Goal: Check status: Check status

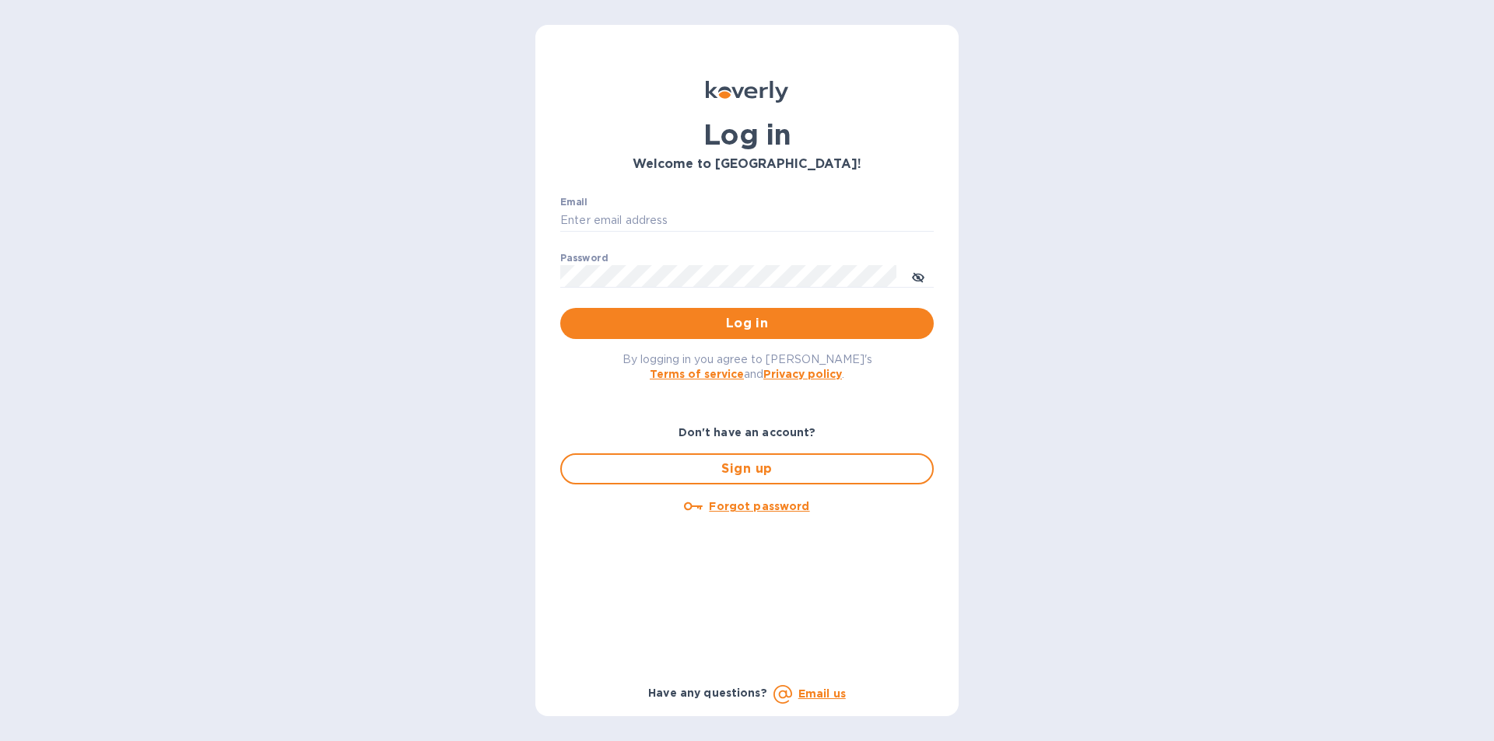
type input "accounting@shtiks.com"
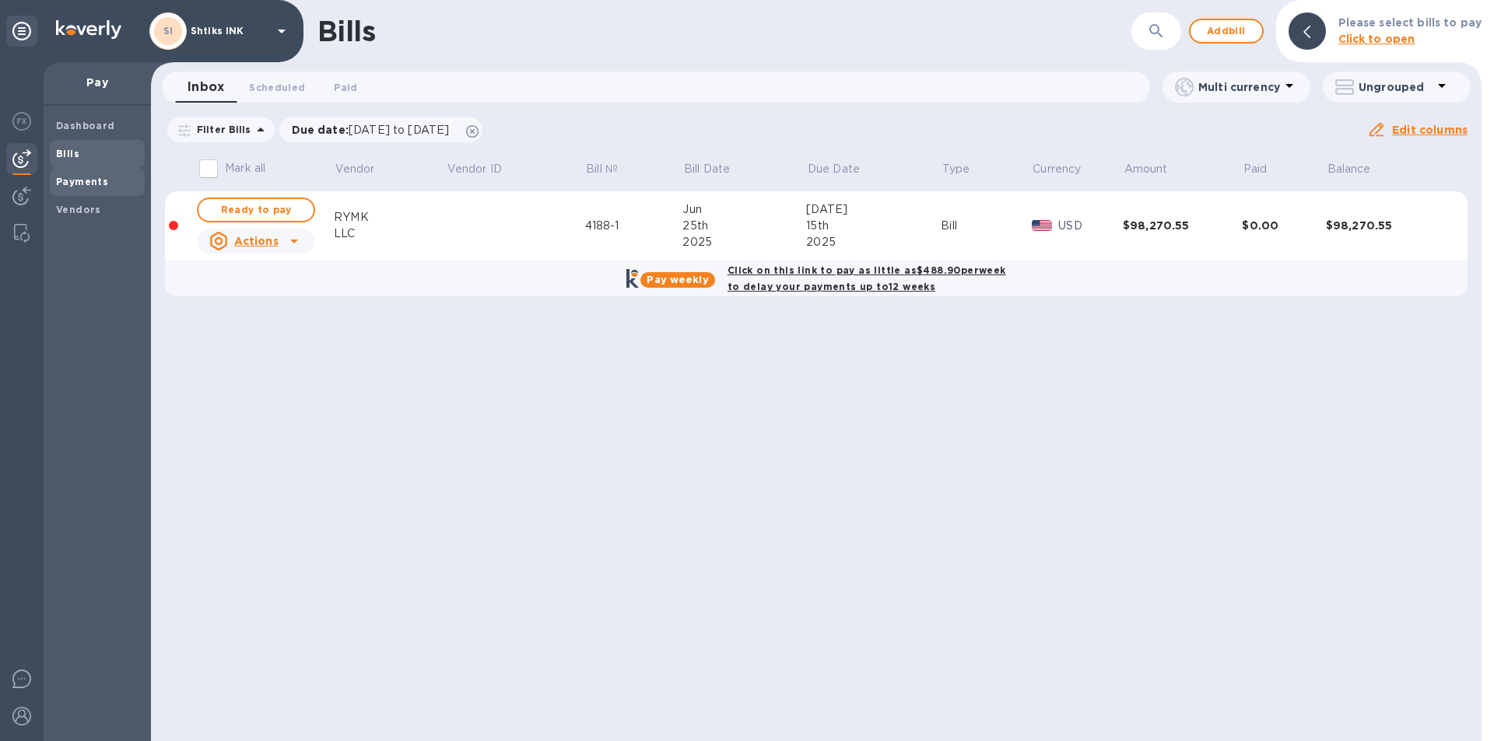
click at [71, 182] on b "Payments" at bounding box center [82, 182] width 52 height 12
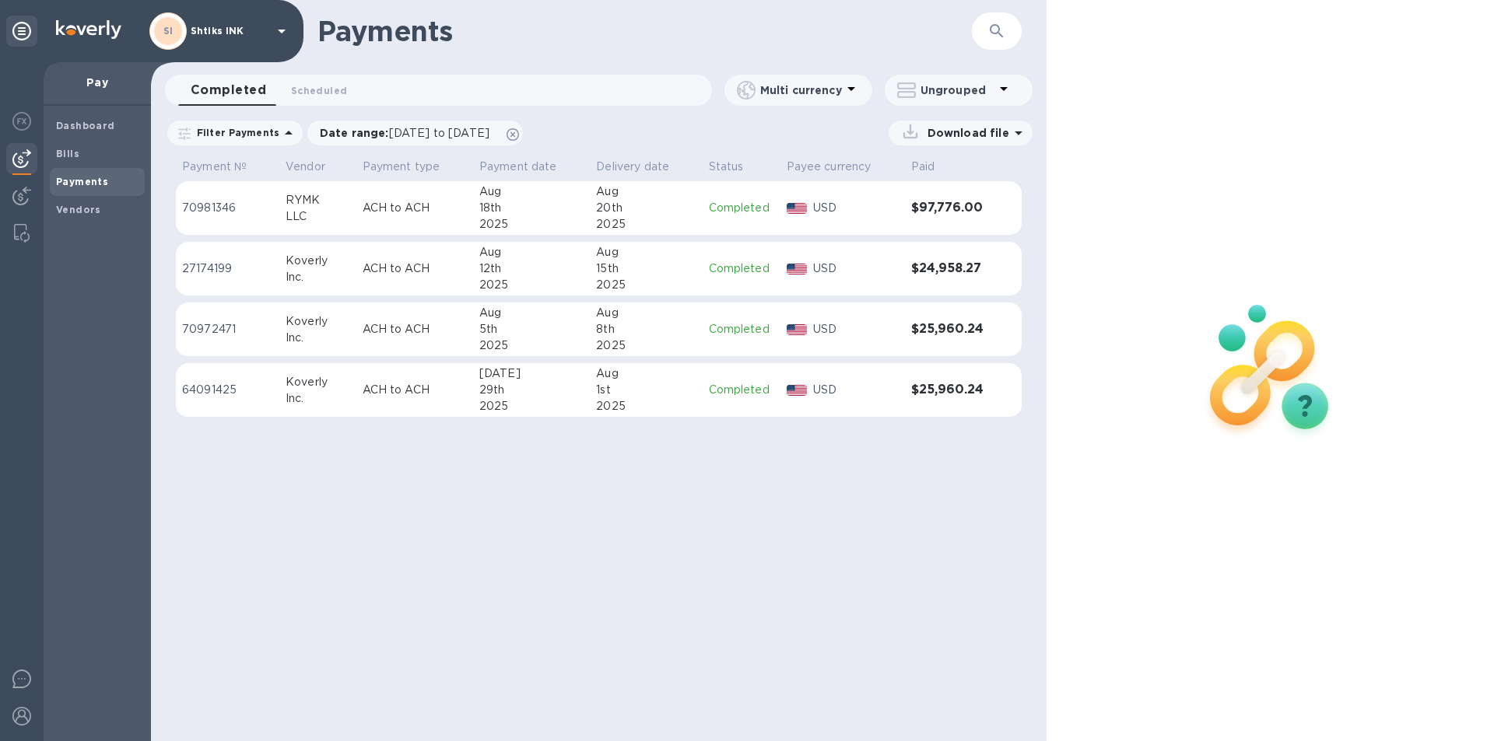
click at [882, 208] on p "USD" at bounding box center [856, 208] width 86 height 16
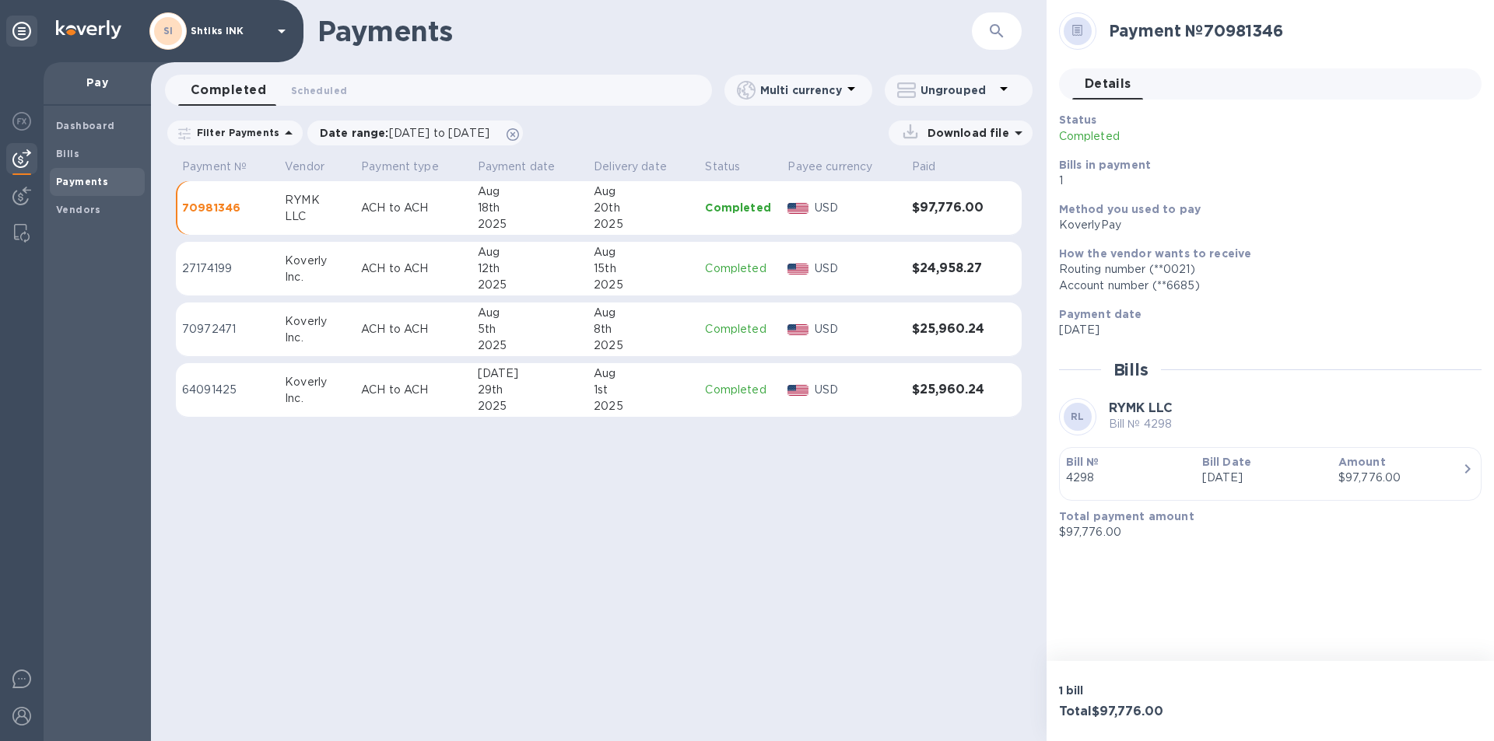
click at [209, 680] on div "Payments ​ Completed 0 Scheduled 0 Multi currency Ungrouped Filter Payments Dat…" at bounding box center [598, 370] width 895 height 741
click at [1330, 297] on div "How the vendor wants to receive Routing number (**0021) Account number (**6685)" at bounding box center [1263, 270] width 422 height 61
click at [1434, 230] on div "KoverlyPay" at bounding box center [1264, 225] width 410 height 16
drag, startPoint x: 1408, startPoint y: 482, endPoint x: 28, endPoint y: 287, distance: 1393.6
click at [28, 287] on div "SI Shtiks INK Pay Dashboard Bills Payments Vendors Payments ​ Completed 0 Sched…" at bounding box center [747, 370] width 1494 height 741
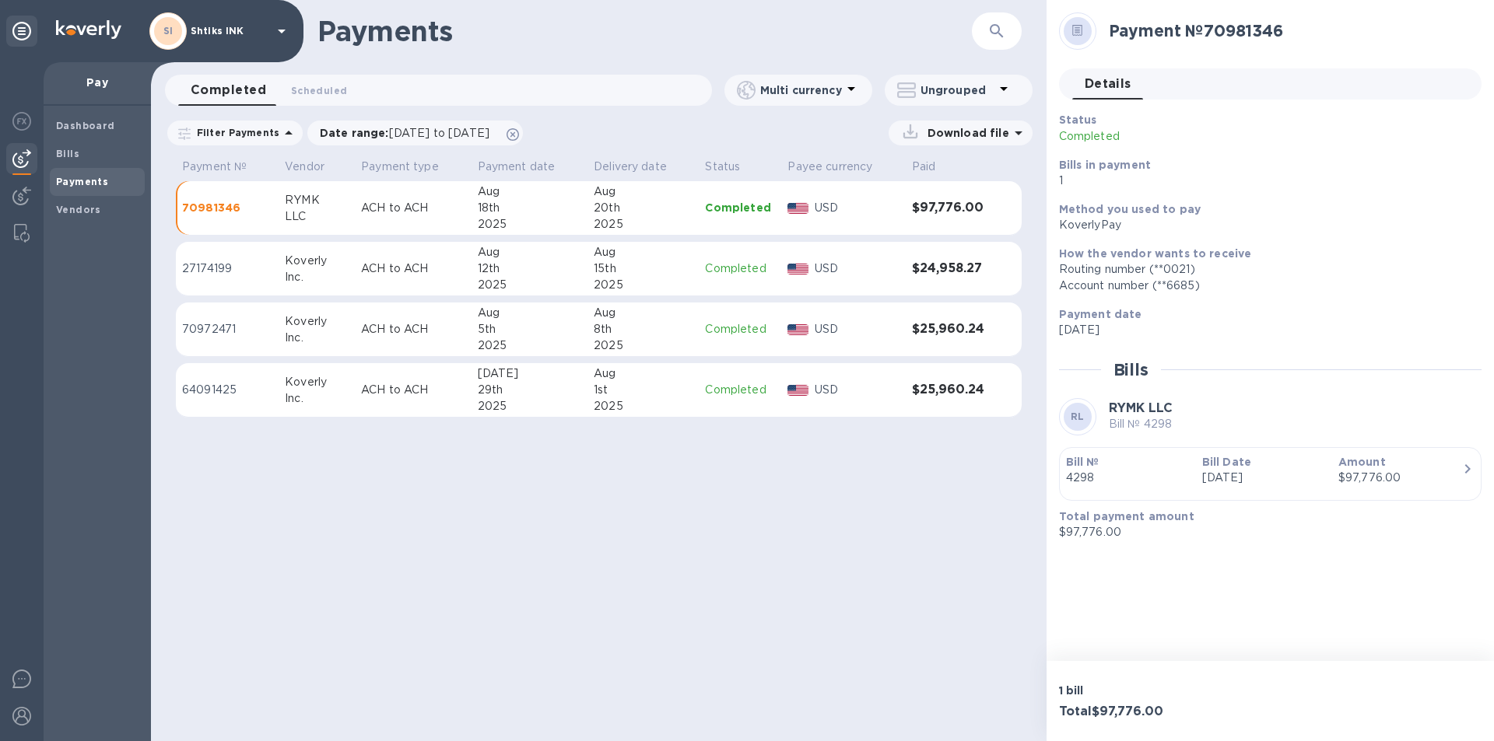
click at [1250, 473] on p "[DATE]" at bounding box center [1264, 478] width 124 height 16
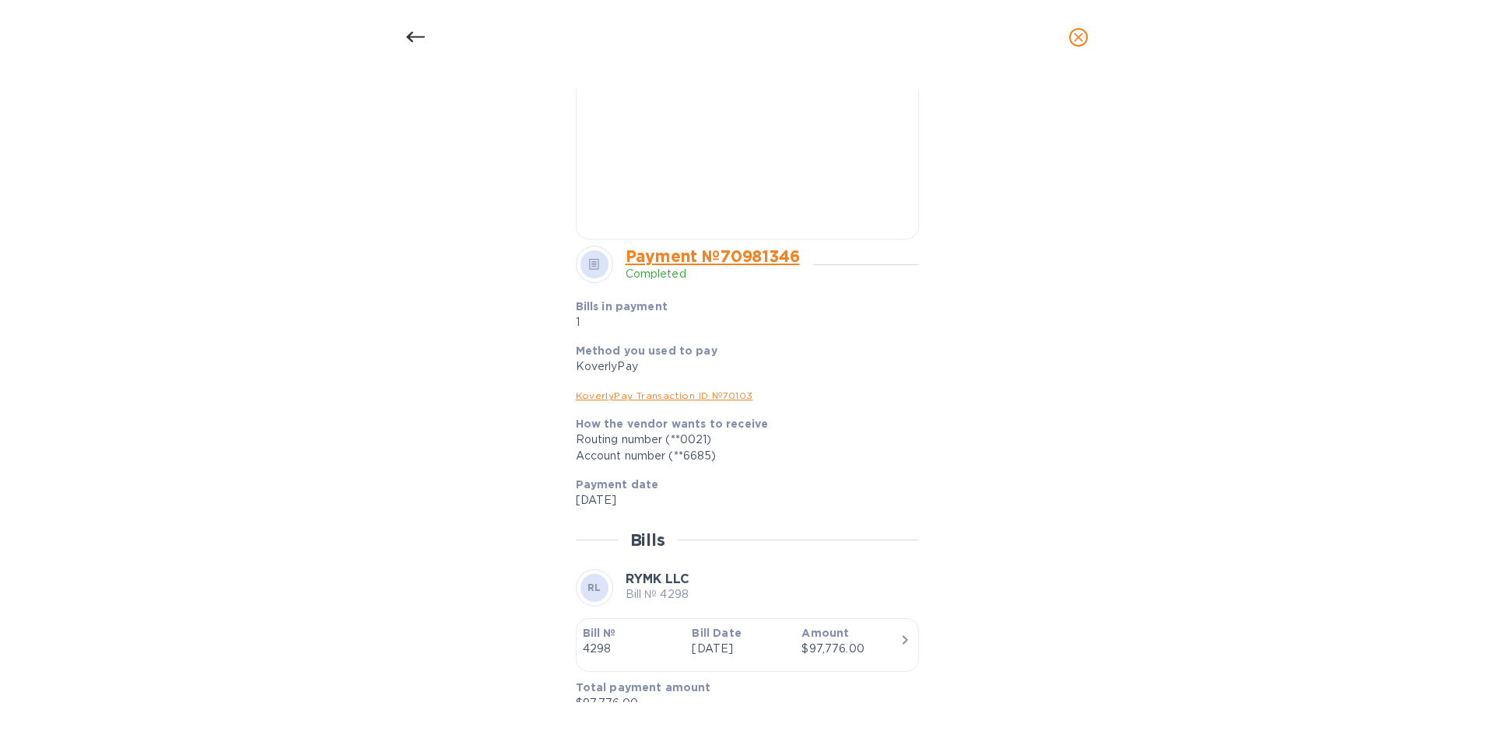
scroll to position [856, 0]
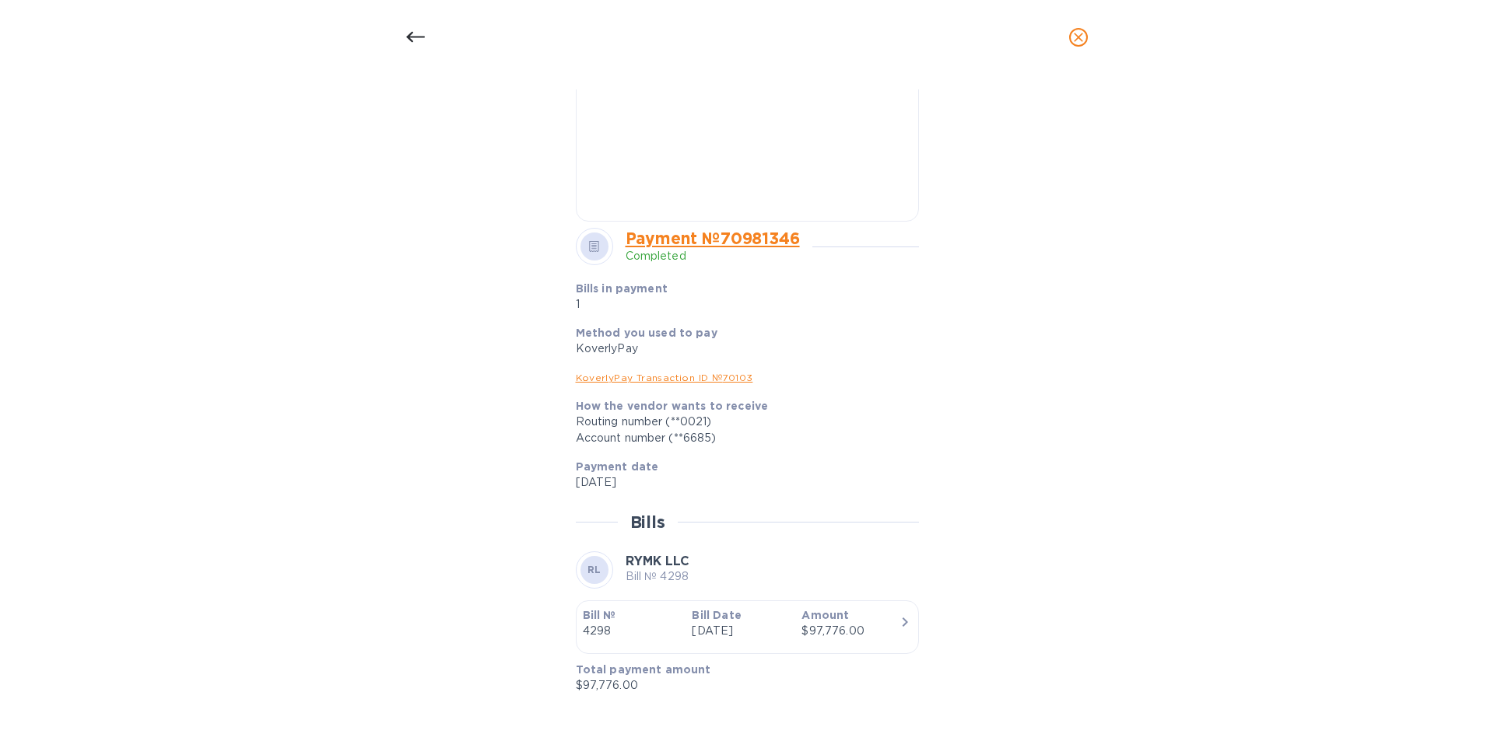
click at [741, 629] on p "[DATE]" at bounding box center [740, 631] width 97 height 16
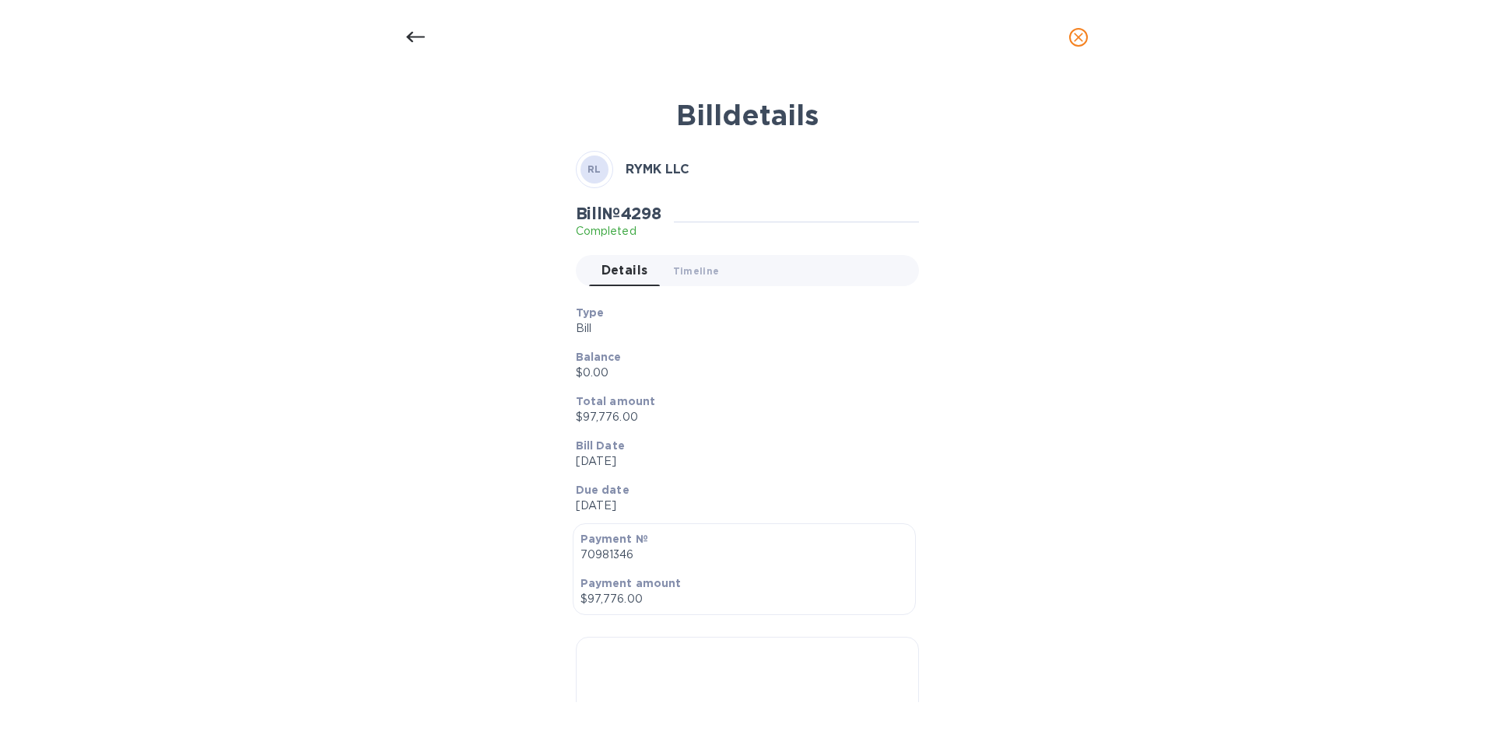
scroll to position [0, 0]
click at [693, 276] on span "Timeline 0" at bounding box center [696, 272] width 47 height 16
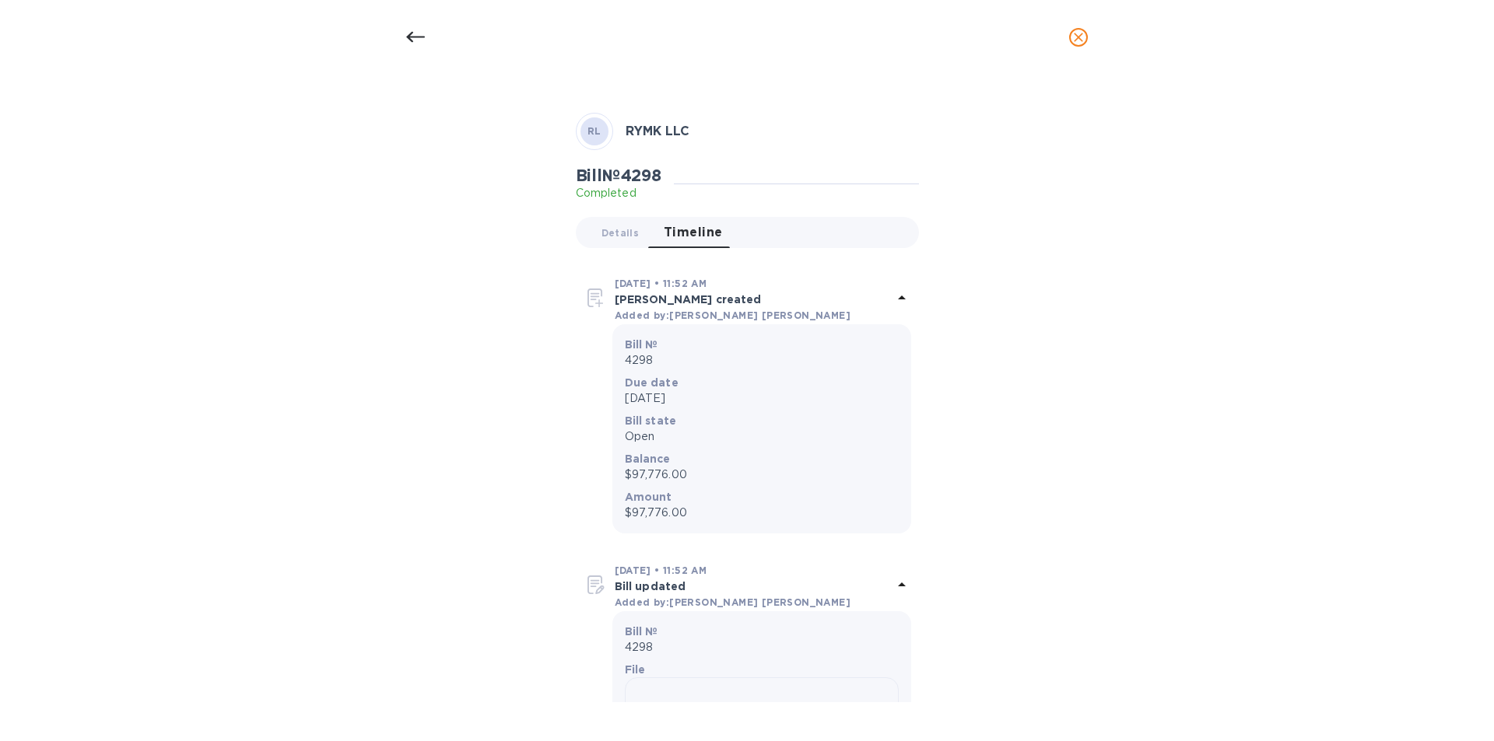
scroll to position [7, 0]
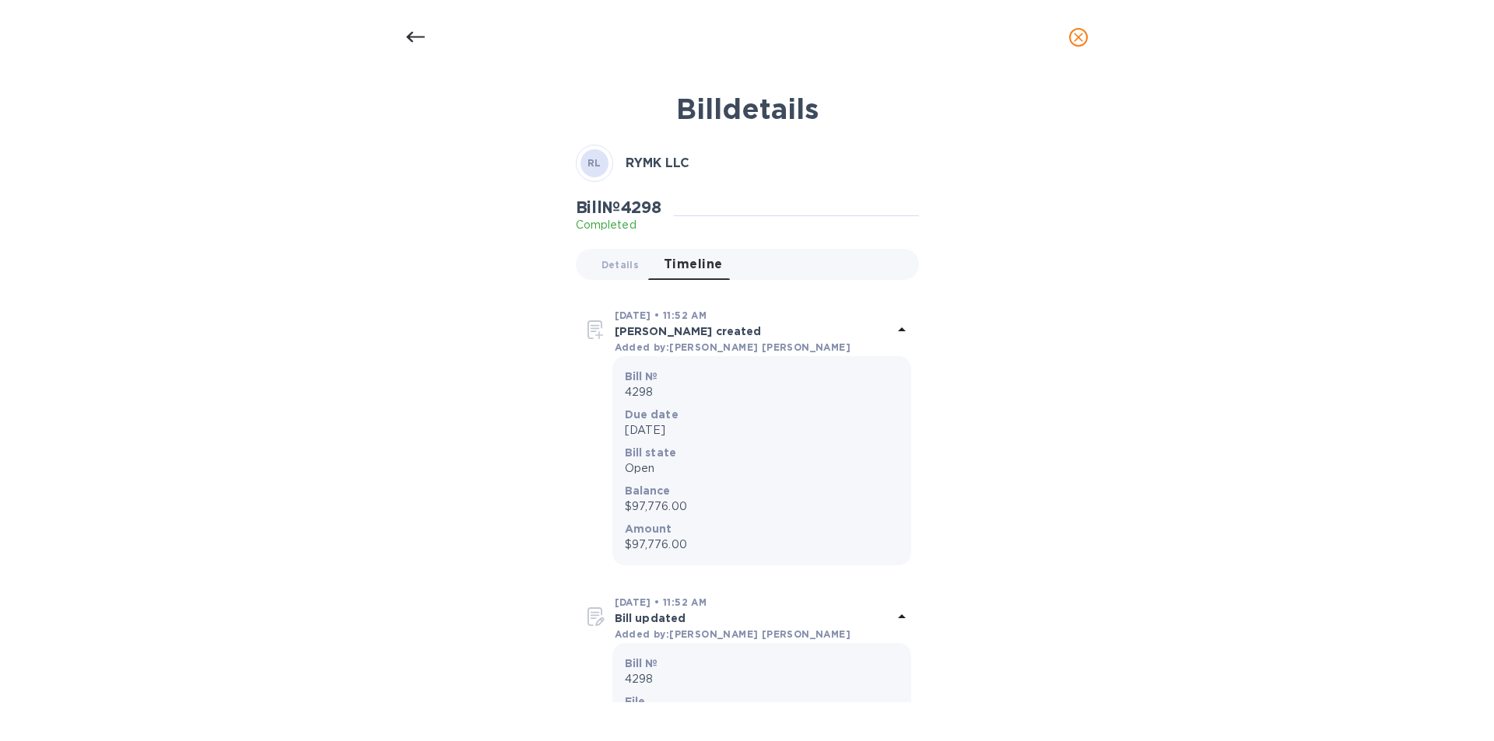
click at [418, 45] on icon at bounding box center [415, 37] width 19 height 19
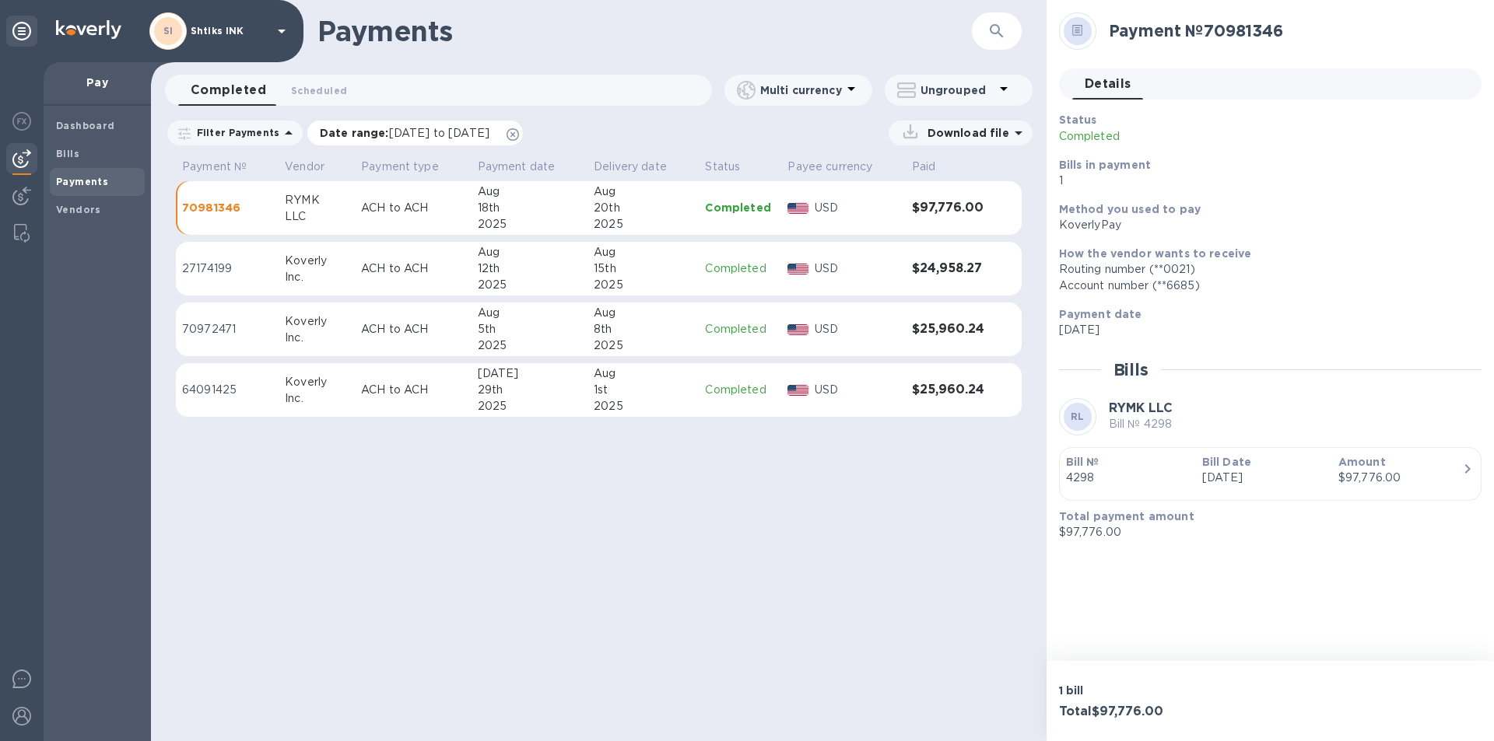
click at [519, 136] on icon at bounding box center [512, 134] width 12 height 12
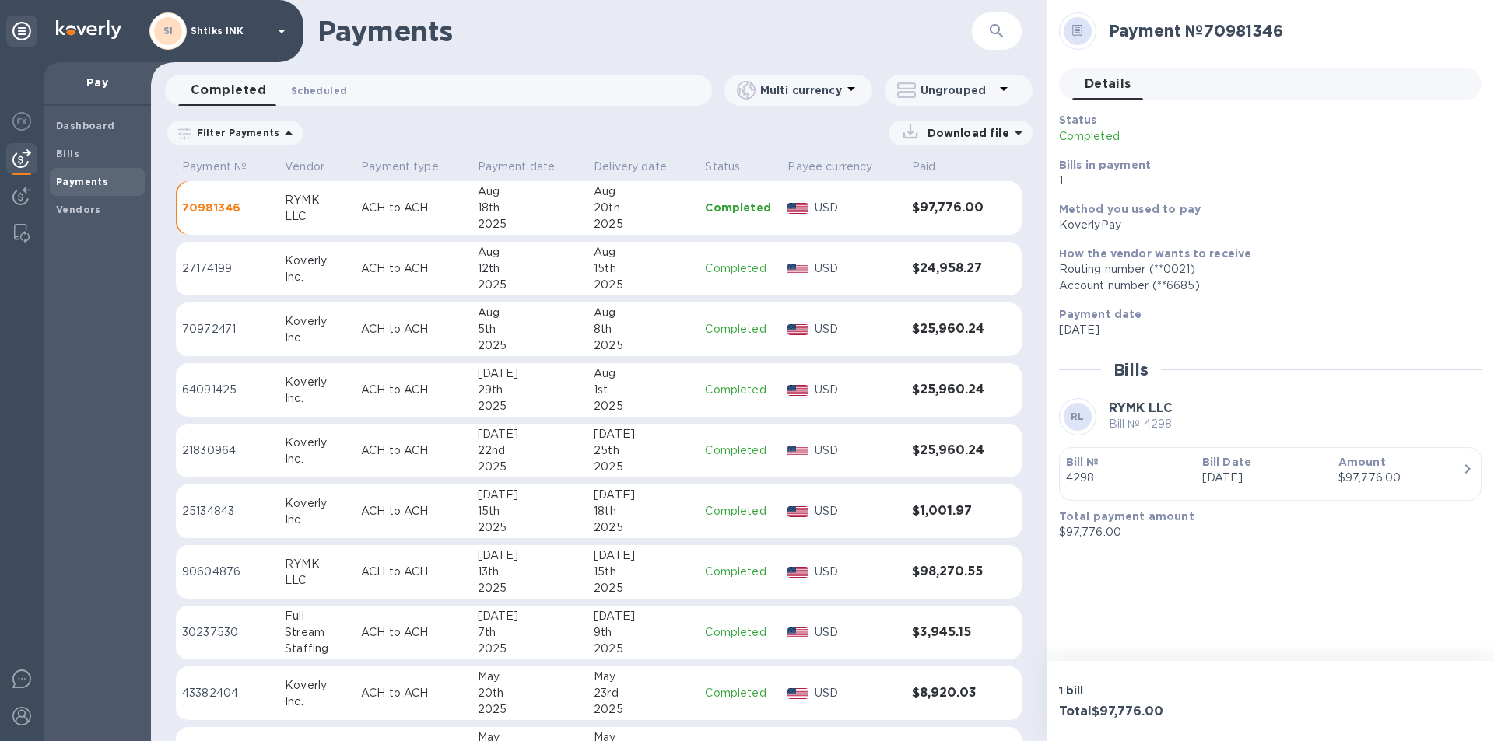
click at [315, 87] on span "Scheduled 0" at bounding box center [319, 90] width 56 height 16
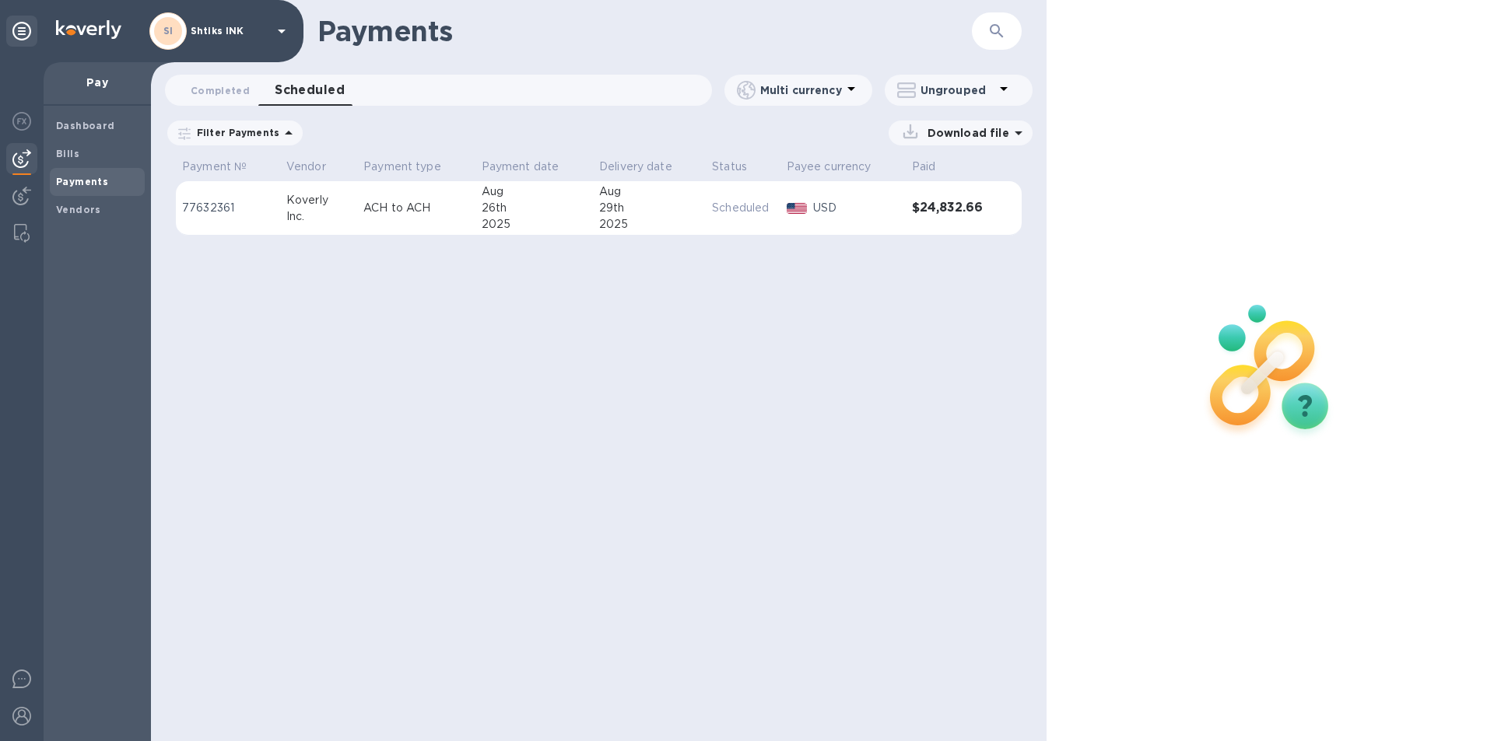
click at [0, 0] on span "[DATE] to [DATE]" at bounding box center [0, 0] width 0 height 0
click at [0, 0] on icon at bounding box center [0, 0] width 0 height 0
click at [902, 217] on div "USD" at bounding box center [856, 208] width 93 height 23
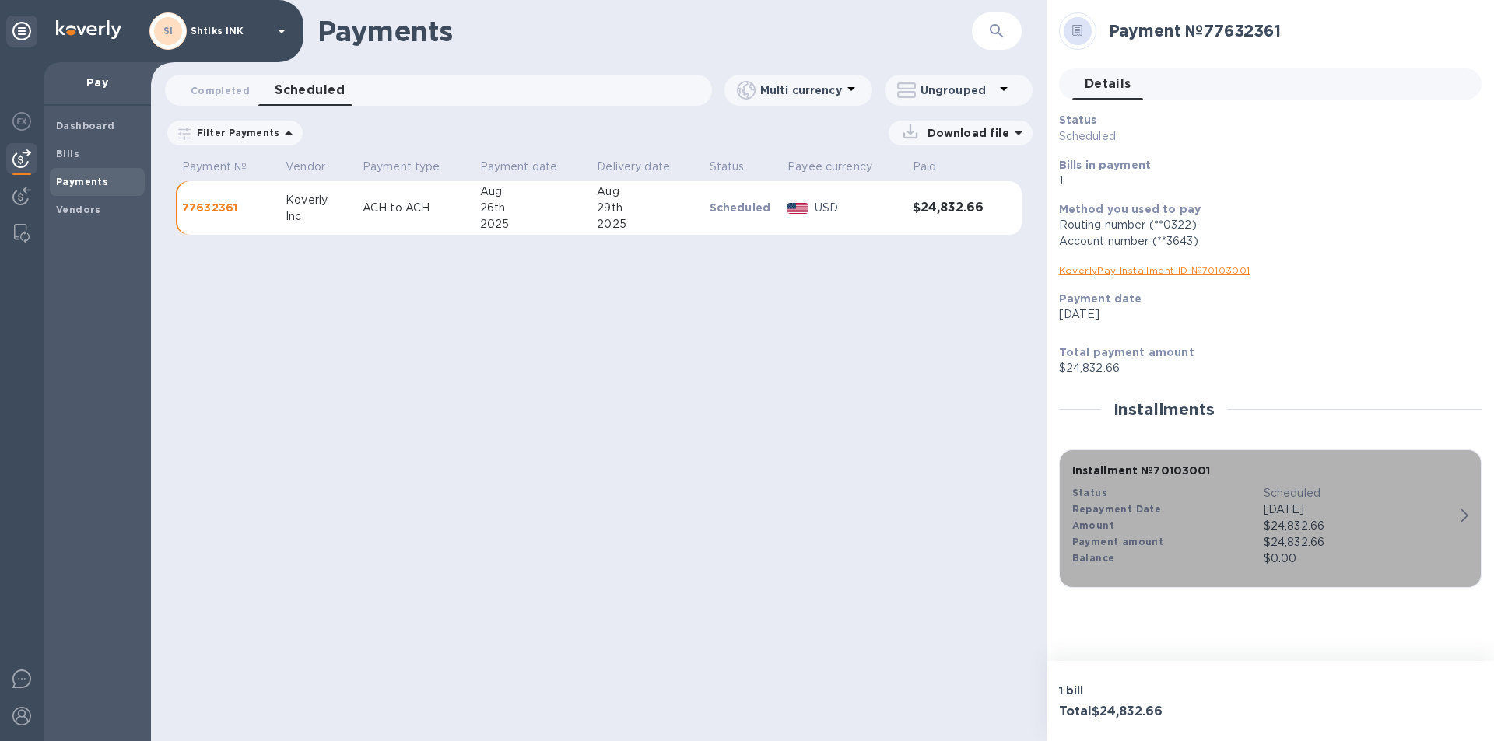
drag, startPoint x: 1342, startPoint y: 550, endPoint x: 1290, endPoint y: 552, distance: 52.2
click at [1290, 552] on div "Installment № 70103001 Status Scheduled Repayment Date [DATE] Amount $24,832.66…" at bounding box center [1263, 515] width 395 height 117
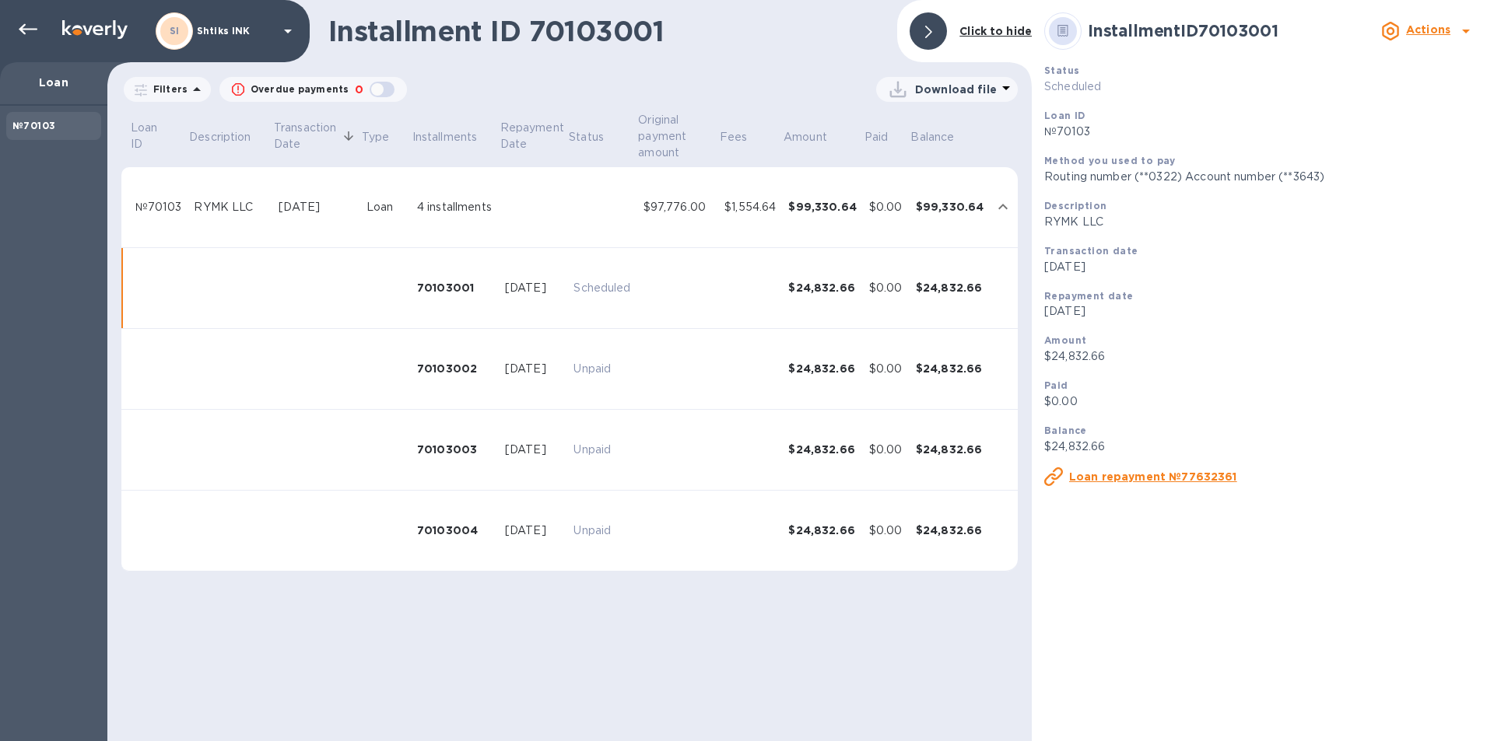
drag, startPoint x: 635, startPoint y: 661, endPoint x: 643, endPoint y: 654, distance: 10.5
click at [635, 661] on div "Installment ID 70103001 Click to hide Filters Overdue payments 0 Download file …" at bounding box center [569, 370] width 924 height 741
drag, startPoint x: 985, startPoint y: 533, endPoint x: 924, endPoint y: 537, distance: 60.8
click at [924, 537] on tr "70103004 [DATE] Unpaid $24,832.66 $0.00 $24,832.66" at bounding box center [569, 531] width 896 height 81
click at [1181, 389] on div "Paid" at bounding box center [1262, 385] width 437 height 16
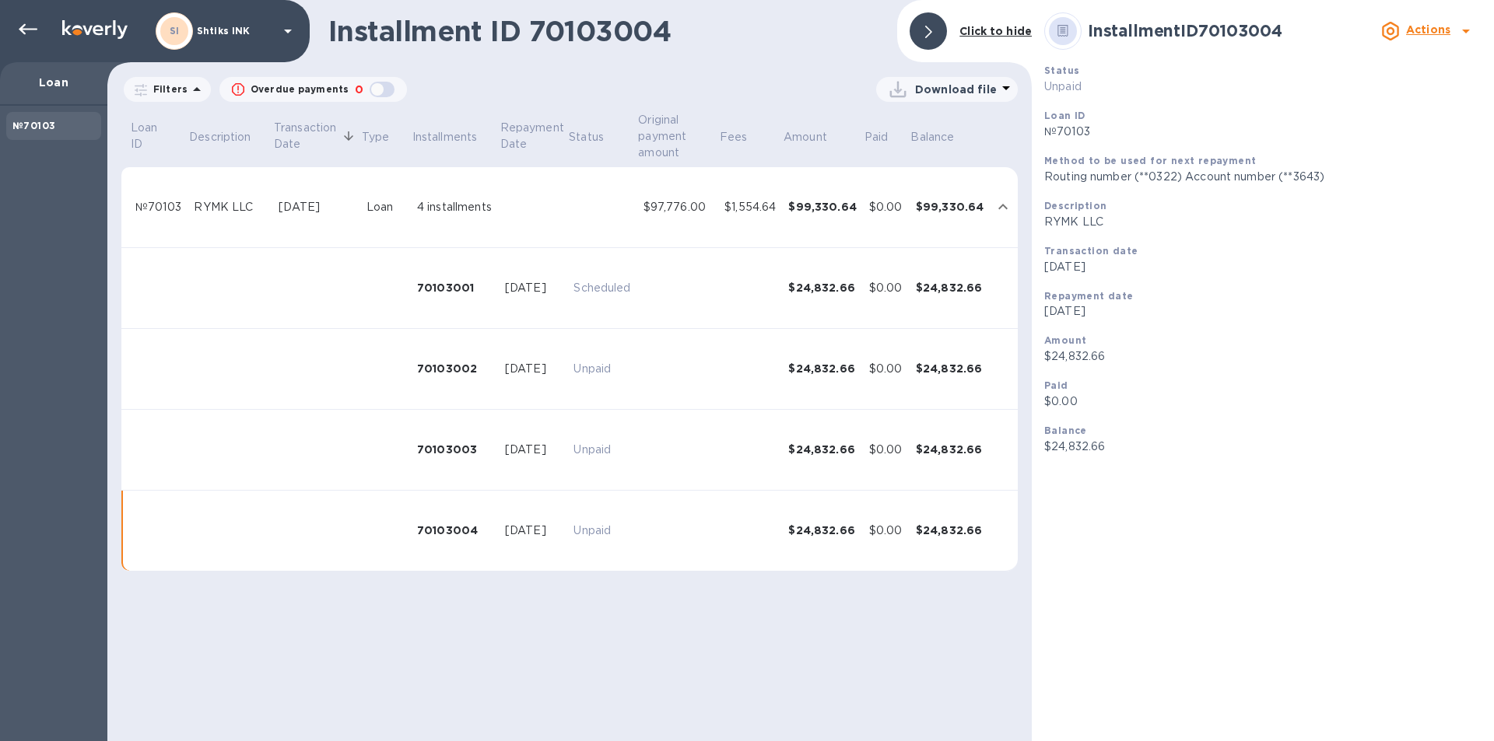
click at [641, 419] on td at bounding box center [678, 450] width 82 height 81
drag, startPoint x: 1131, startPoint y: 449, endPoint x: 1061, endPoint y: 447, distance: 70.0
click at [1052, 447] on p "$24,832.66" at bounding box center [1262, 447] width 437 height 16
copy p "24,832.66"
drag, startPoint x: 638, startPoint y: 208, endPoint x: 708, endPoint y: 211, distance: 70.0
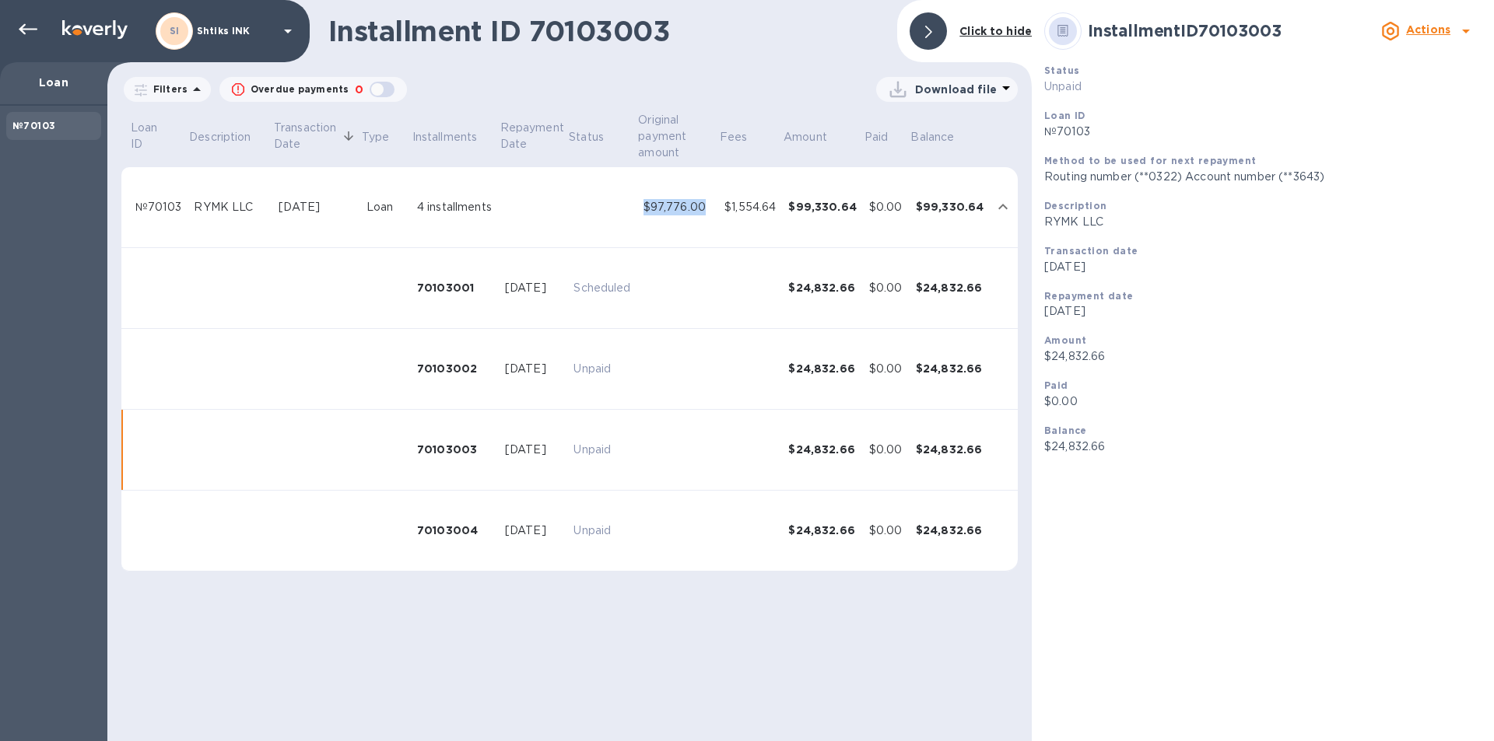
click at [708, 211] on tr "№70103 RYMK LLC [DATE] Loan 4 installments $97,776.00 $1,554.64 $99,330.64 $0.0…" at bounding box center [569, 207] width 896 height 81
